Goal: Use online tool/utility: Utilize a website feature to perform a specific function

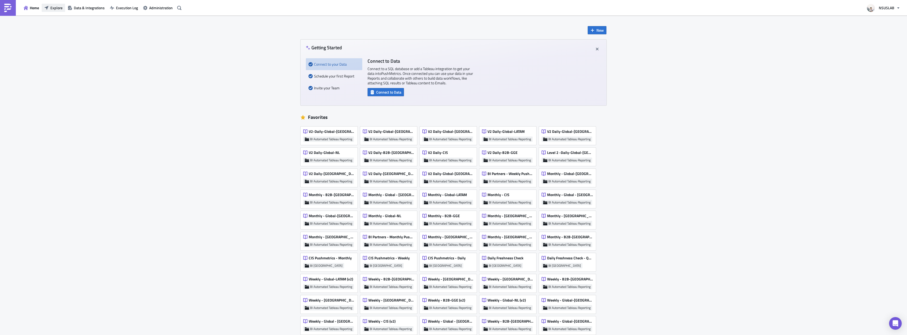
click at [54, 8] on span "Explore" at bounding box center [56, 8] width 12 height 6
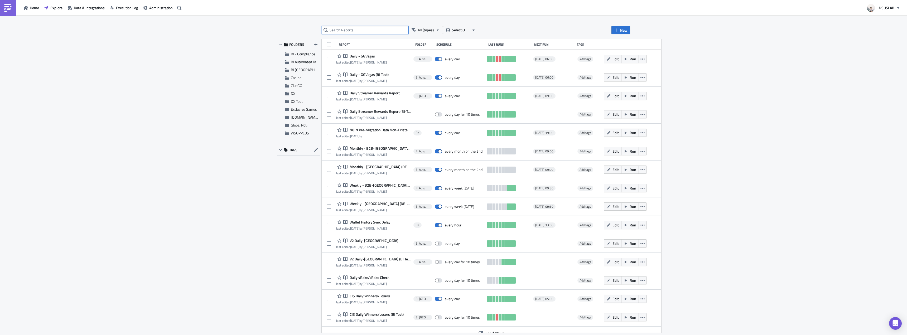
click at [336, 31] on input "text" at bounding box center [365, 30] width 87 height 8
type input "weekly"
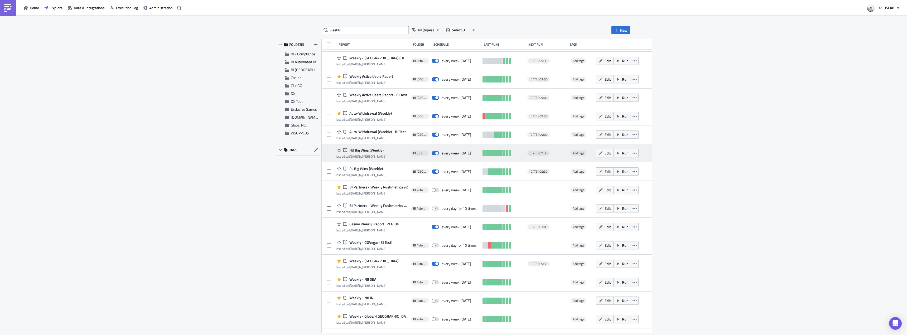
scroll to position [33, 0]
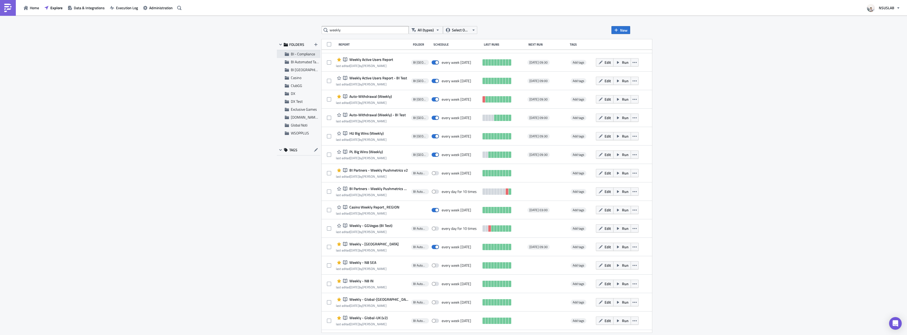
click at [306, 58] on div "BI - Compliance" at bounding box center [299, 54] width 44 height 8
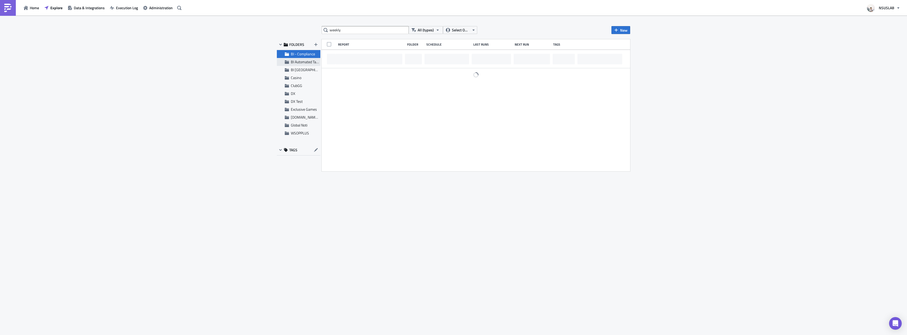
click at [305, 62] on span "BI Automated Tableau Reporting" at bounding box center [316, 62] width 50 height 6
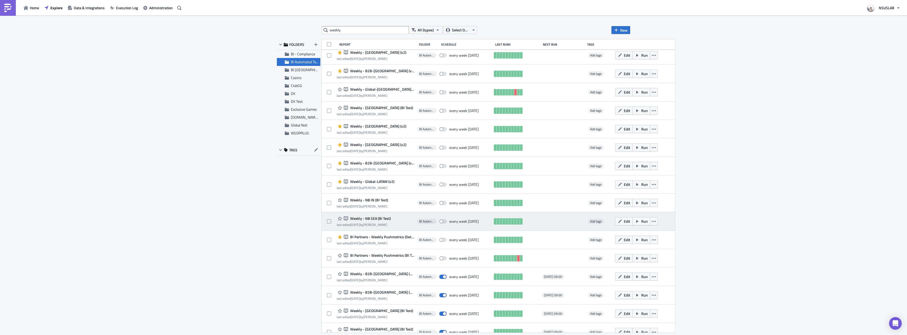
scroll to position [337, 0]
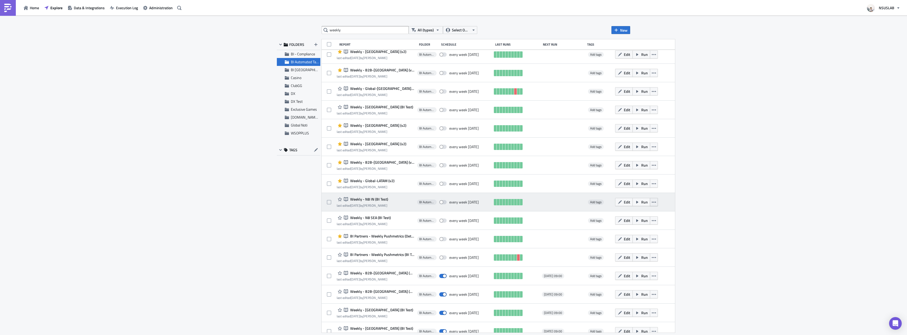
click at [652, 203] on icon "button" at bounding box center [654, 202] width 4 height 4
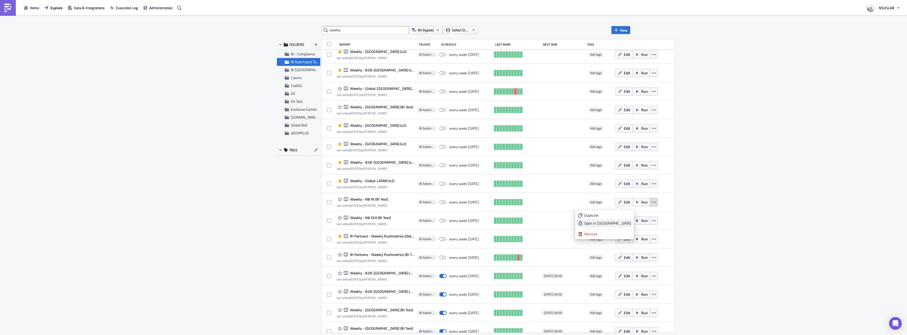
click at [626, 223] on div "Open in [GEOGRAPHIC_DATA]" at bounding box center [607, 223] width 47 height 5
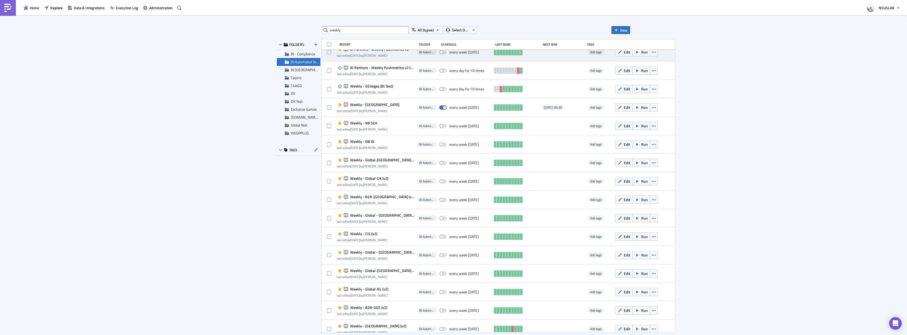
scroll to position [0, 0]
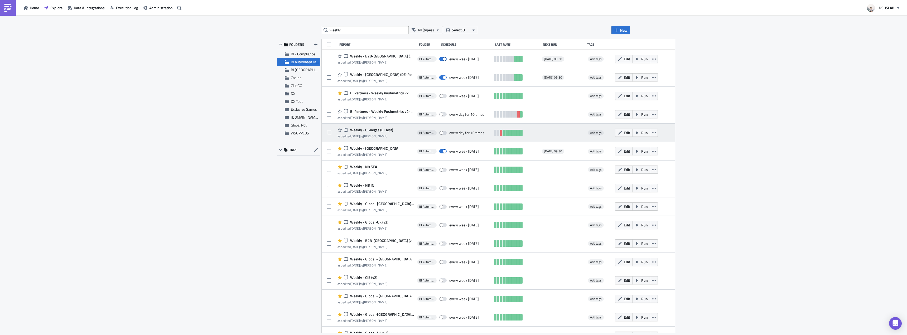
drag, startPoint x: 631, startPoint y: 132, endPoint x: 631, endPoint y: 138, distance: 5.3
click at [652, 132] on icon "button" at bounding box center [654, 133] width 4 height 4
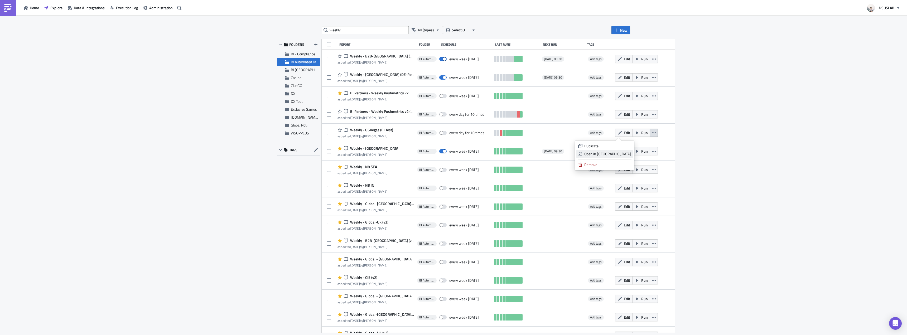
click at [623, 154] on div "Open in [GEOGRAPHIC_DATA]" at bounding box center [607, 153] width 47 height 5
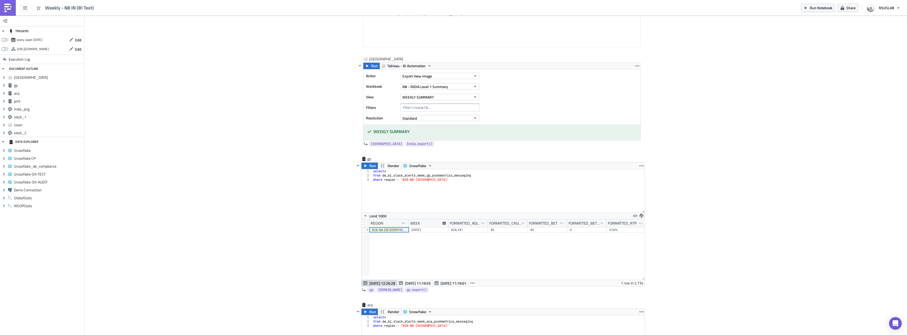
scroll to position [158, 0]
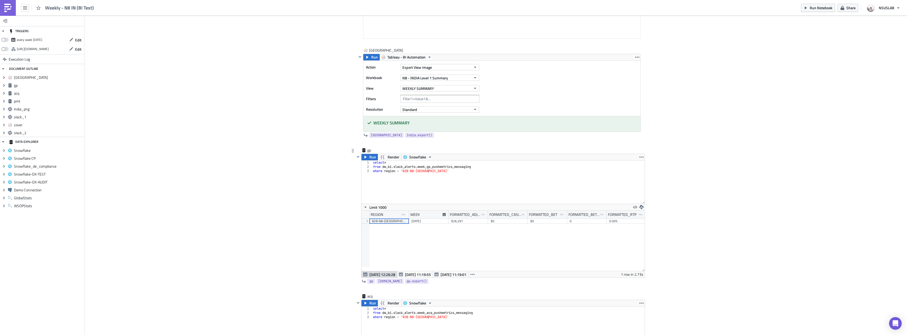
type textarea "where region = 'B2B-N8-India'"
click at [424, 174] on div "select * from dw_bi . slack_alerts . week_gp_pushmetrics_messaging where region…" at bounding box center [508, 187] width 273 height 52
click at [447, 174] on div "select * from dw_bi . slack_alerts . week_gp_pushmetrics_messaging where region…" at bounding box center [508, 187] width 273 height 52
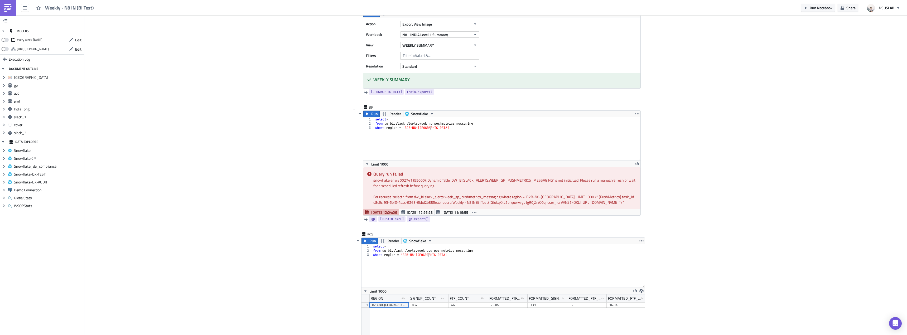
scroll to position [211, 0]
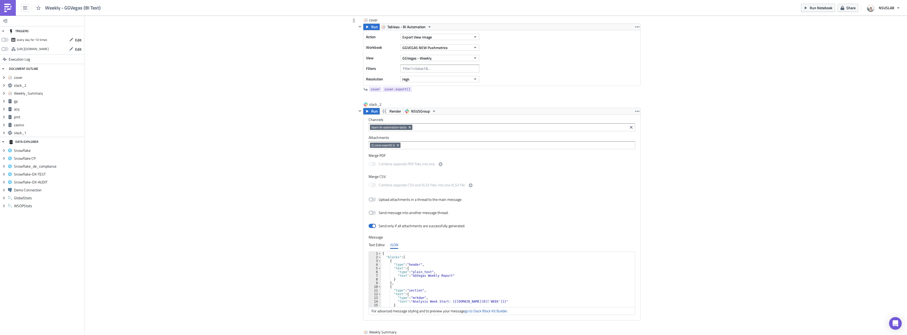
scroll to position [79, 0]
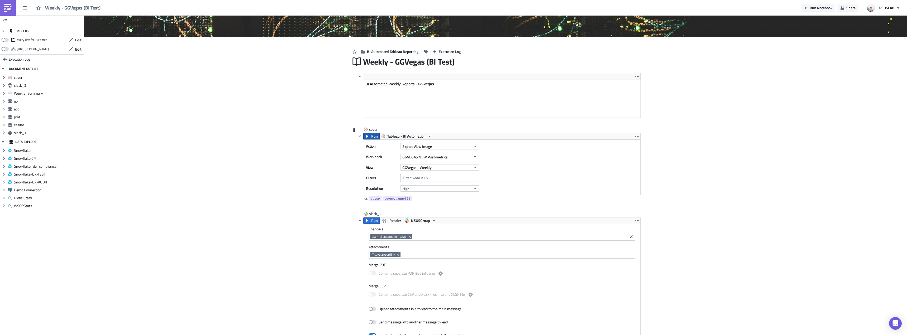
click at [366, 134] on button "Run" at bounding box center [371, 136] width 16 height 6
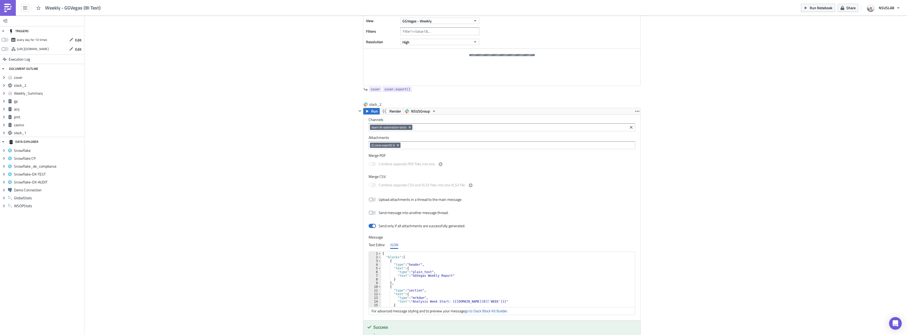
scroll to position [237, 0]
